Goal: Task Accomplishment & Management: Complete application form

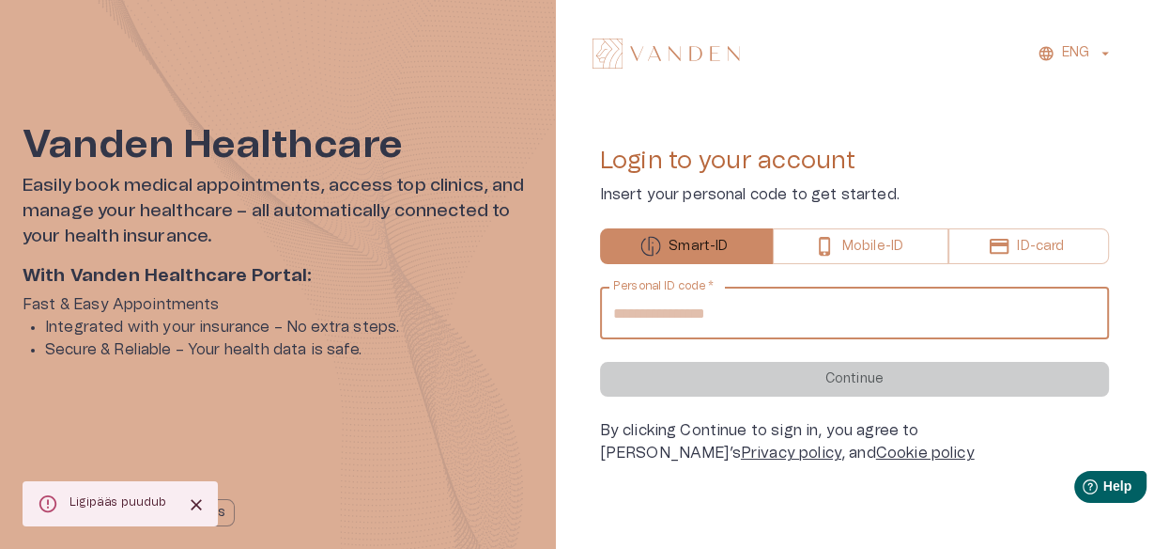
click at [769, 302] on input "Personal ID code   *" at bounding box center [855, 313] width 510 height 53
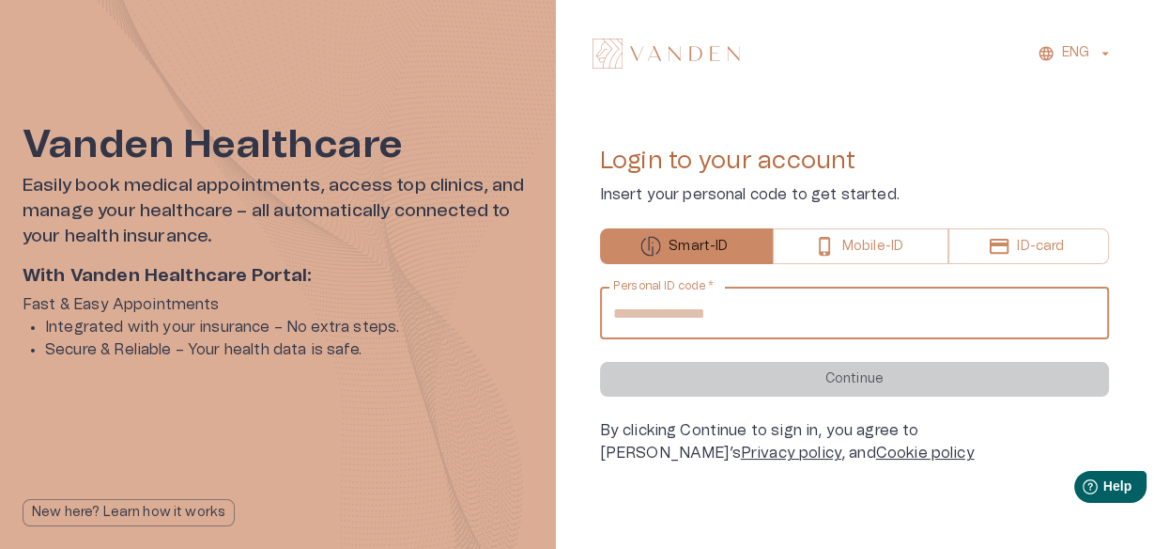
type input "**********"
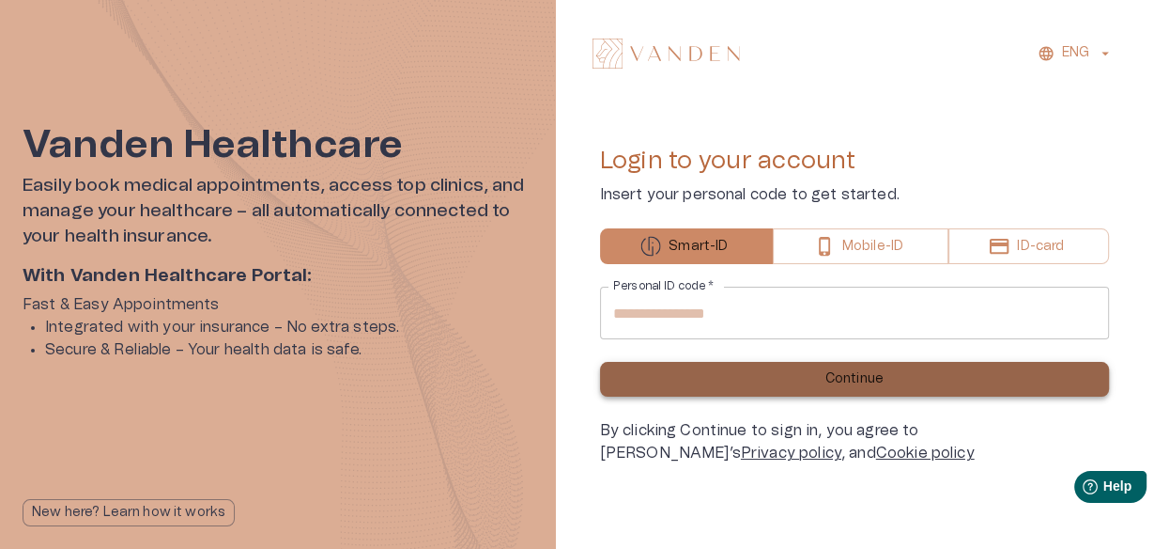
click at [736, 368] on button "Continue" at bounding box center [855, 379] width 510 height 35
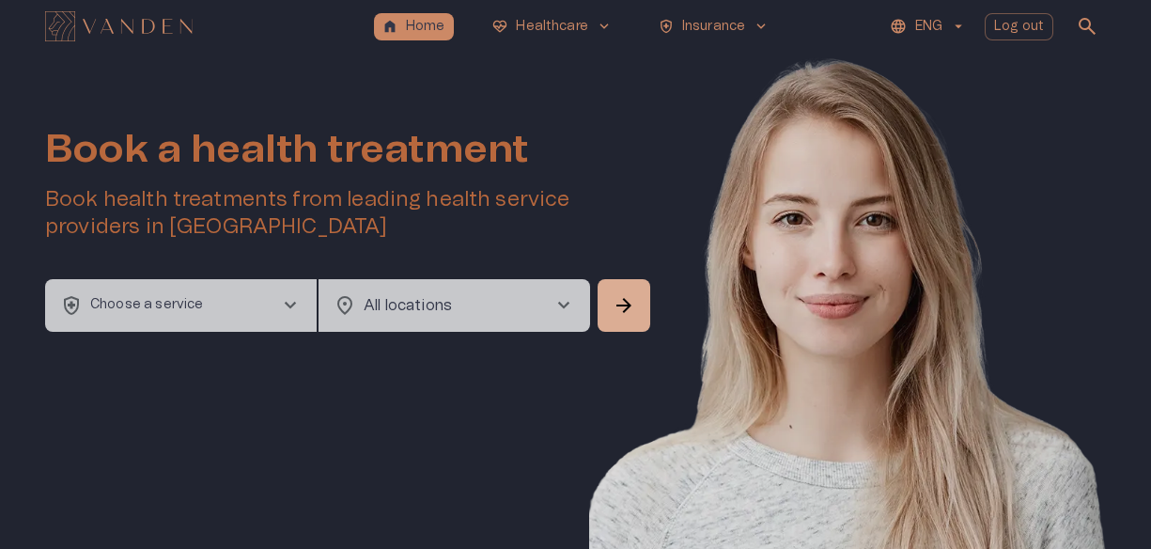
click at [691, 41] on div "home Home ecg_heart Healthcare keyboard_arrow_down health_and_safety Insurance …" at bounding box center [575, 27] width 1061 height 38
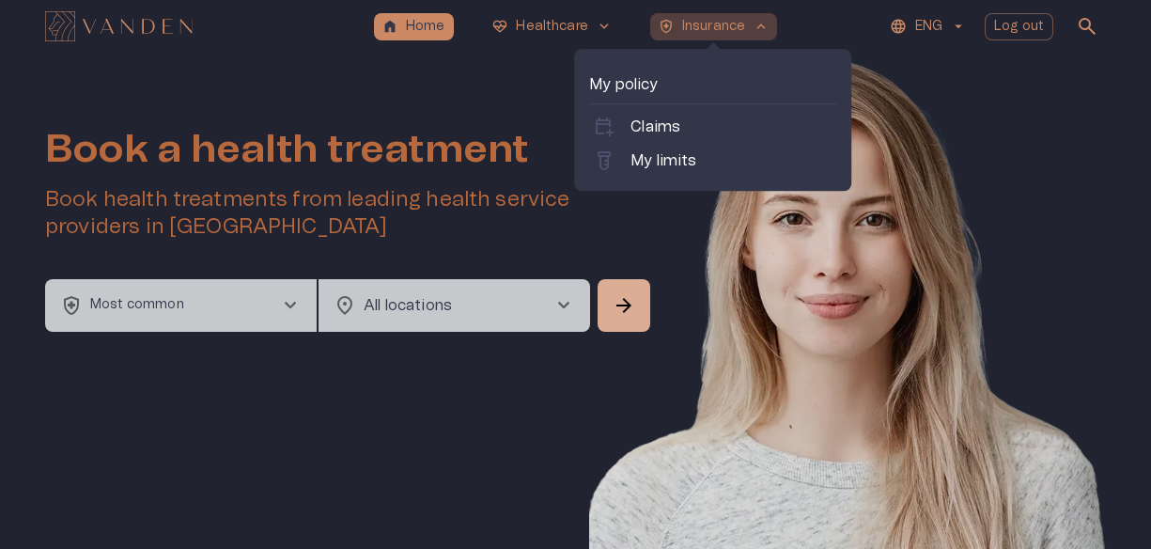
click at [698, 36] on button "health_and_safety Insurance keyboard_arrow_up" at bounding box center [713, 26] width 127 height 27
click at [689, 133] on link "calendar_add_on Claims" at bounding box center [713, 127] width 240 height 23
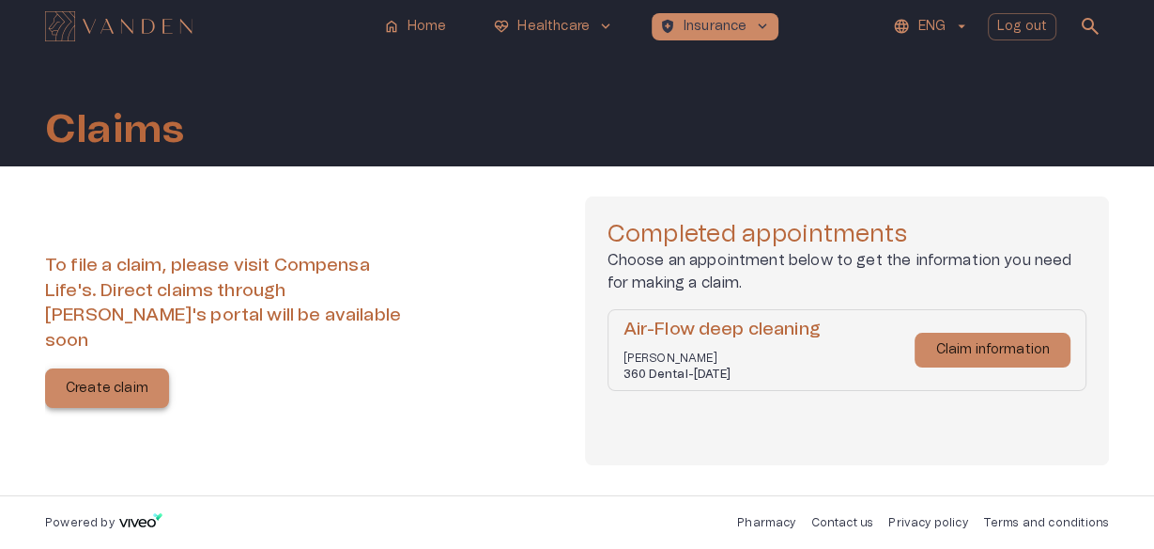
click at [101, 387] on button "Create claim" at bounding box center [107, 387] width 124 height 39
